Goal: Navigation & Orientation: Go to known website

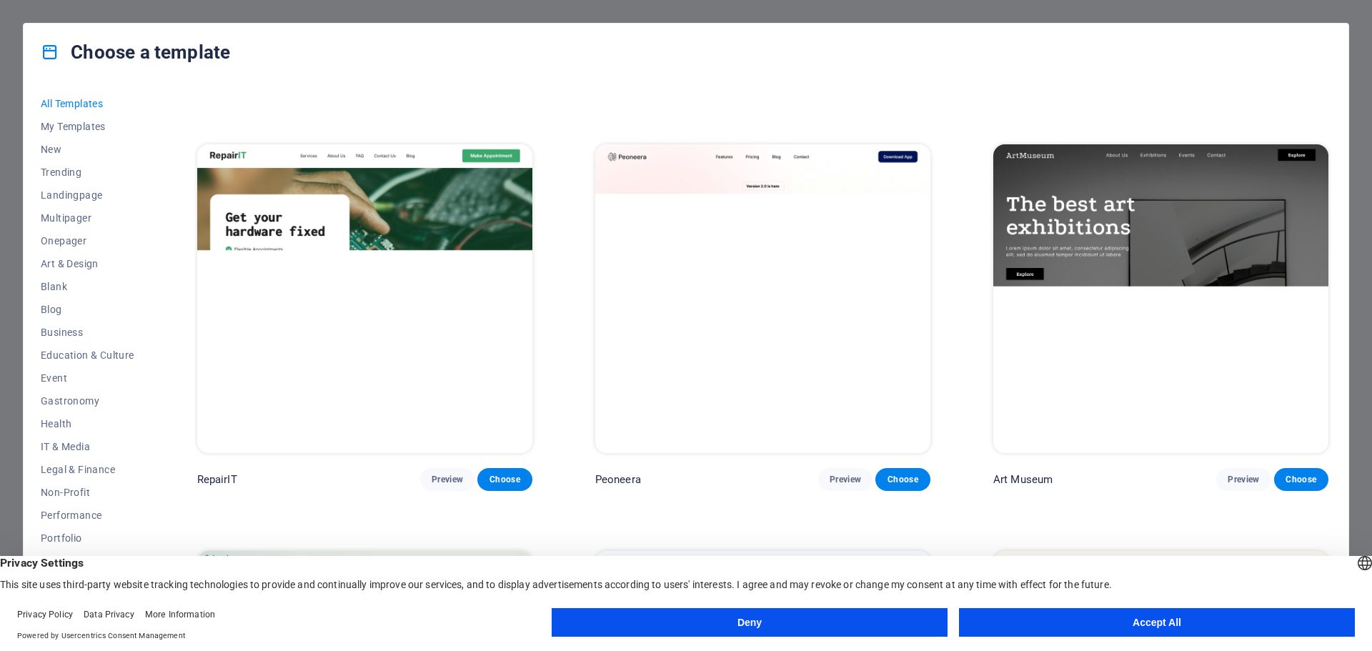
scroll to position [500, 0]
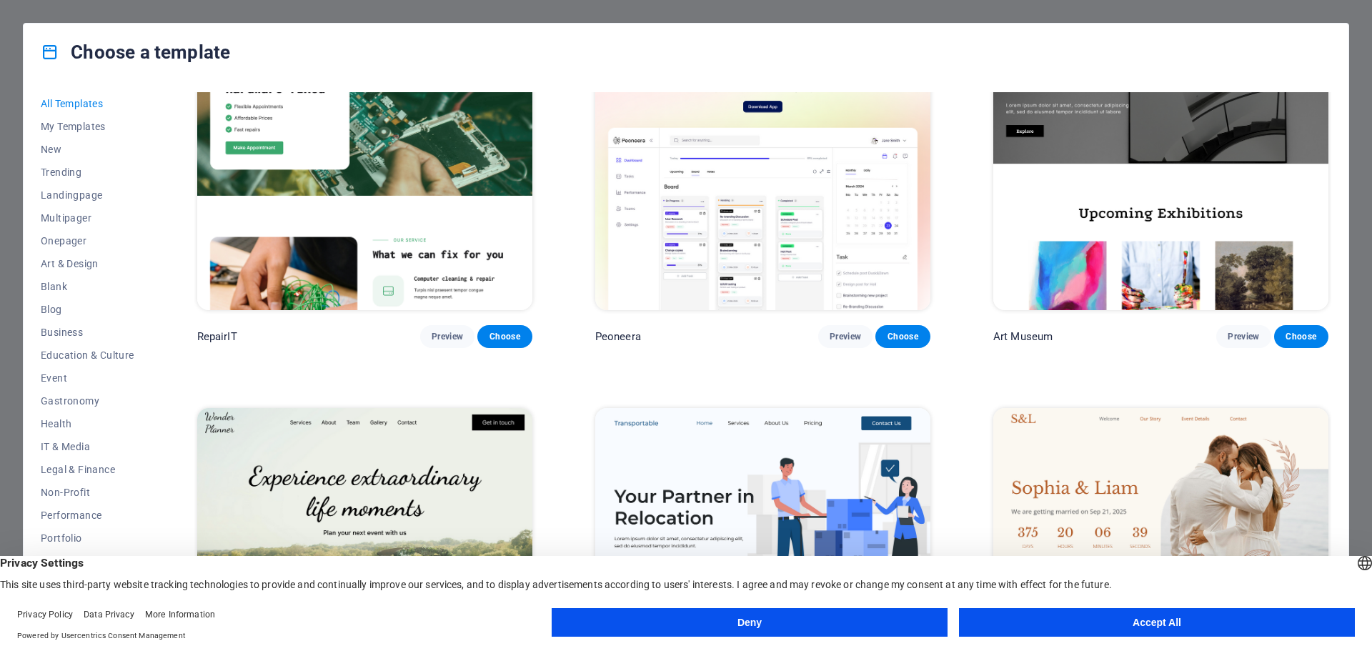
click at [1170, 627] on button "Accept All" at bounding box center [1157, 622] width 396 height 29
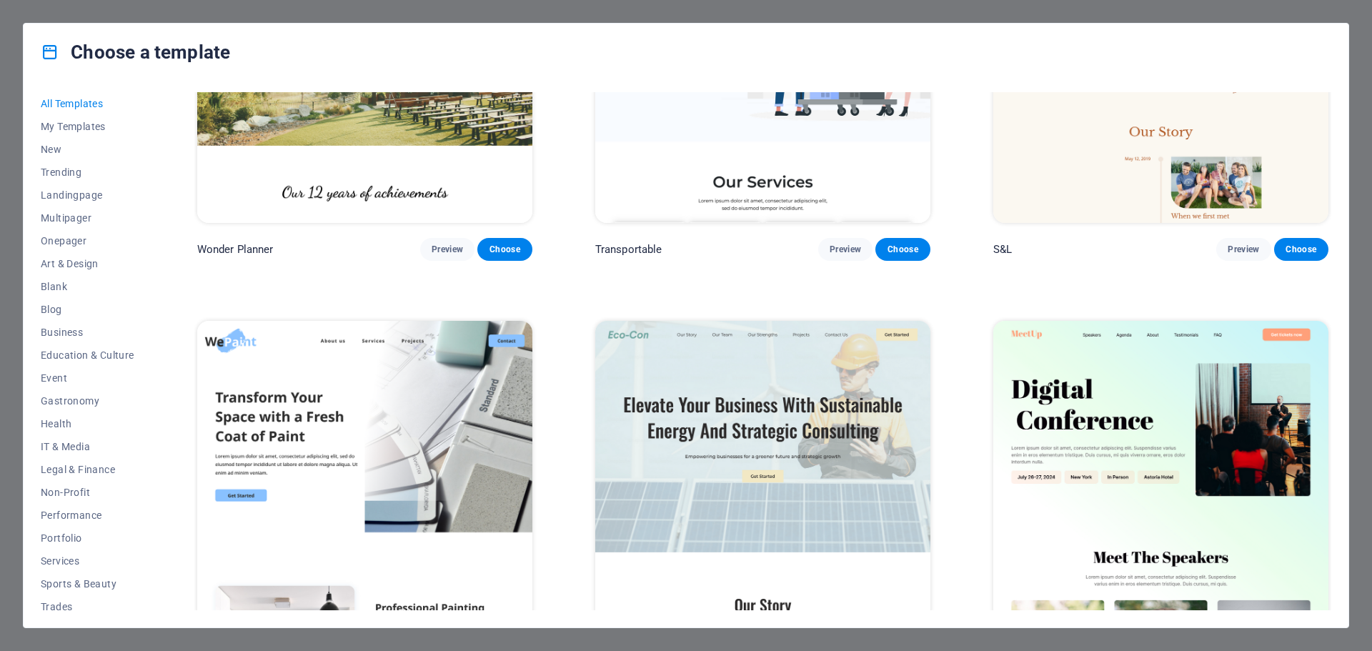
scroll to position [1000, 0]
